Goal: Book appointment/travel/reservation

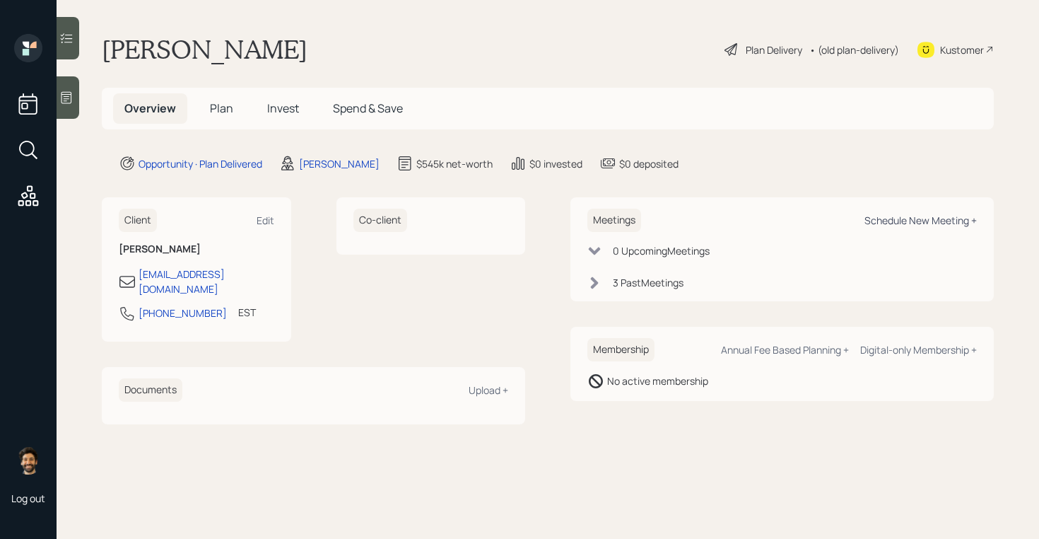
click at [904, 219] on div "Schedule New Meeting +" at bounding box center [920, 219] width 112 height 13
select select "f14b762f-c7c2-4b89-9227-8fa891345eea"
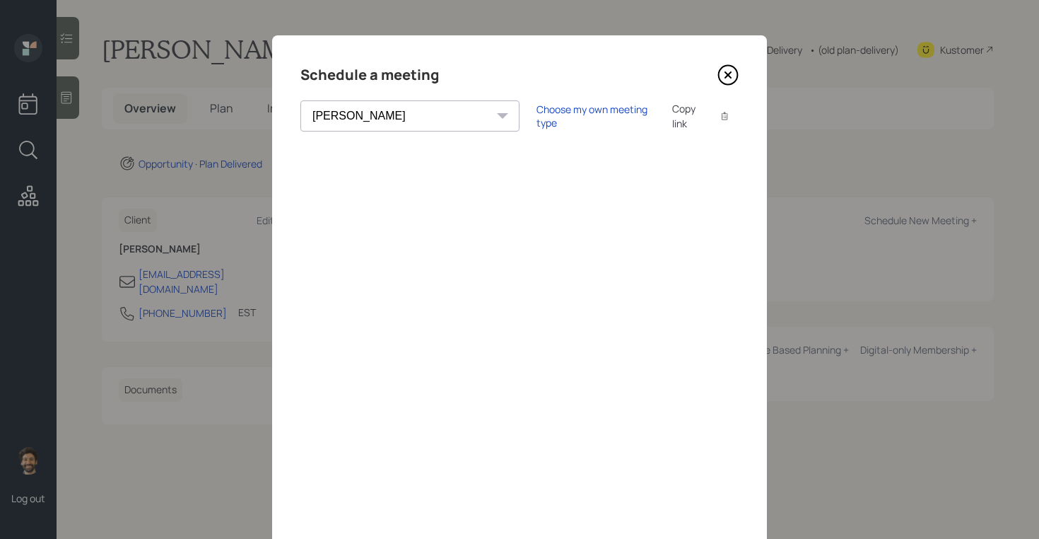
click at [745, 61] on div "Schedule a meeting [PERSON_NAME] [PERSON_NAME] [PERSON_NAME] [PERSON_NAME] [PER…" at bounding box center [519, 317] width 495 height 565
click at [731, 74] on icon at bounding box center [727, 74] width 21 height 21
